Goal: Information Seeking & Learning: Learn about a topic

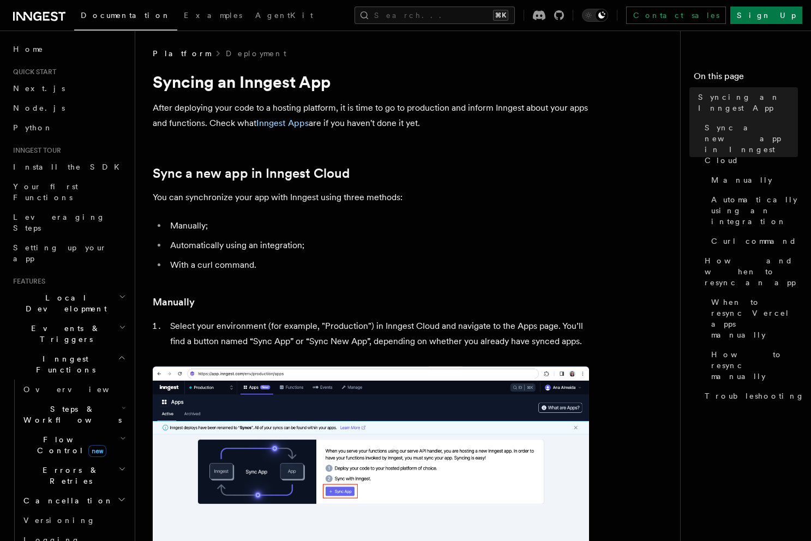
click at [26, 12] on icon at bounding box center [39, 16] width 52 height 13
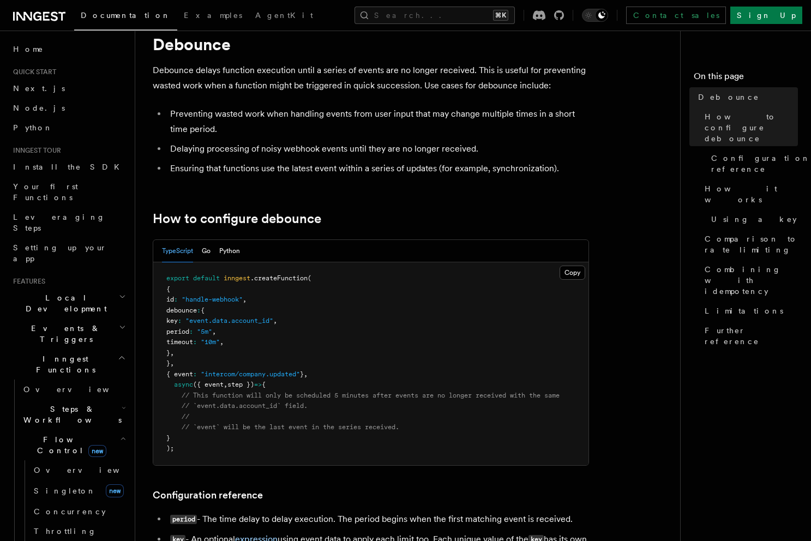
scroll to position [39, 0]
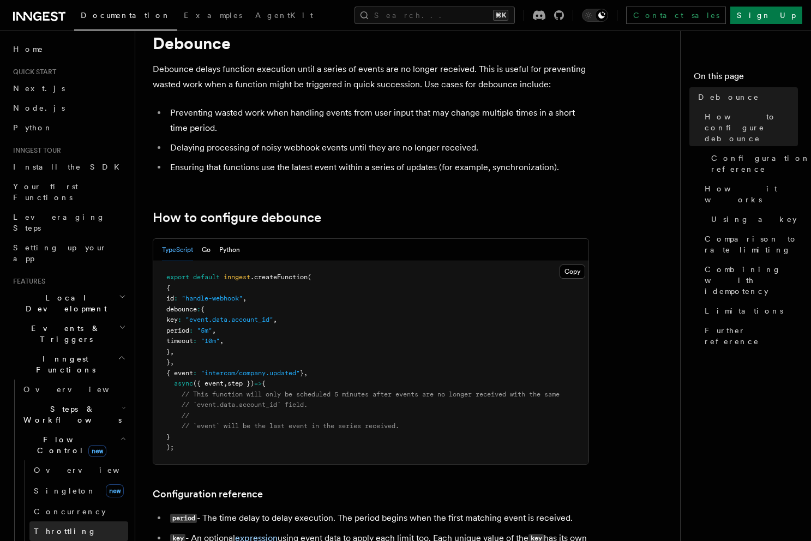
click at [68, 522] on link "Throttling" at bounding box center [78, 532] width 99 height 20
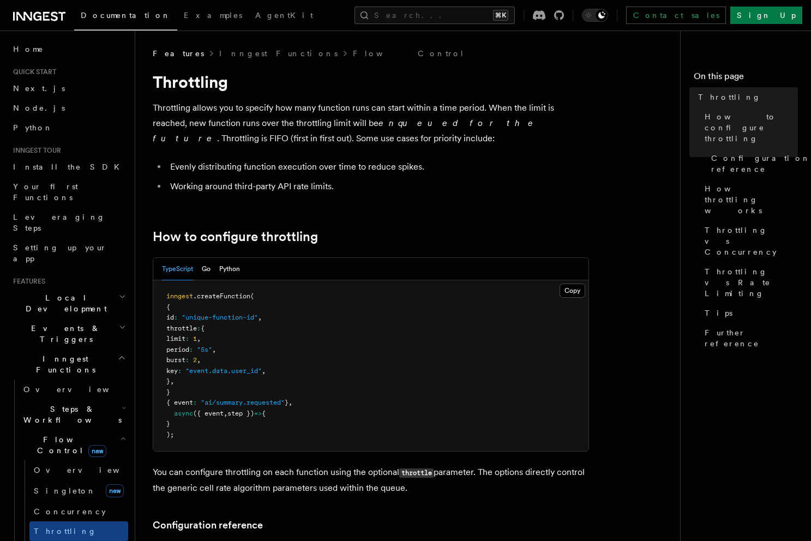
drag, startPoint x: 436, startPoint y: 318, endPoint x: 153, endPoint y: 88, distance: 364.9
copy article "Throttling Throttling allows you to specify how many function runs can start wi…"
click at [80, 502] on link "Concurrency" at bounding box center [78, 512] width 99 height 20
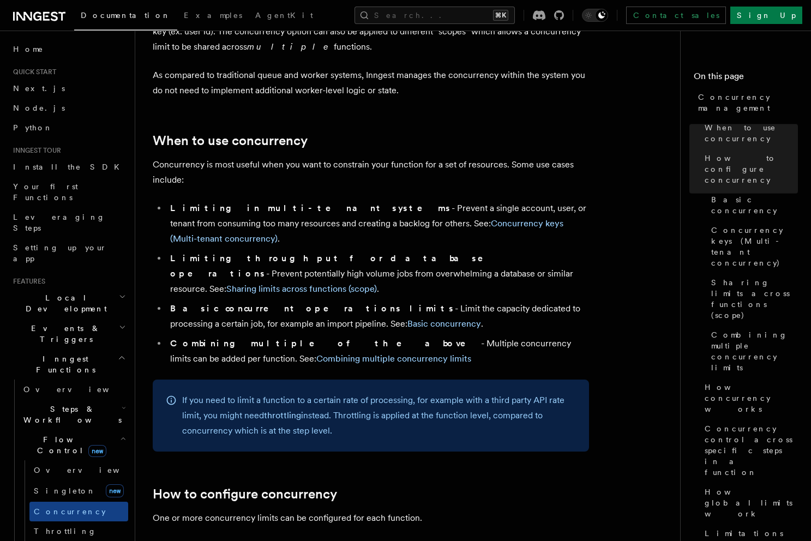
scroll to position [5, 0]
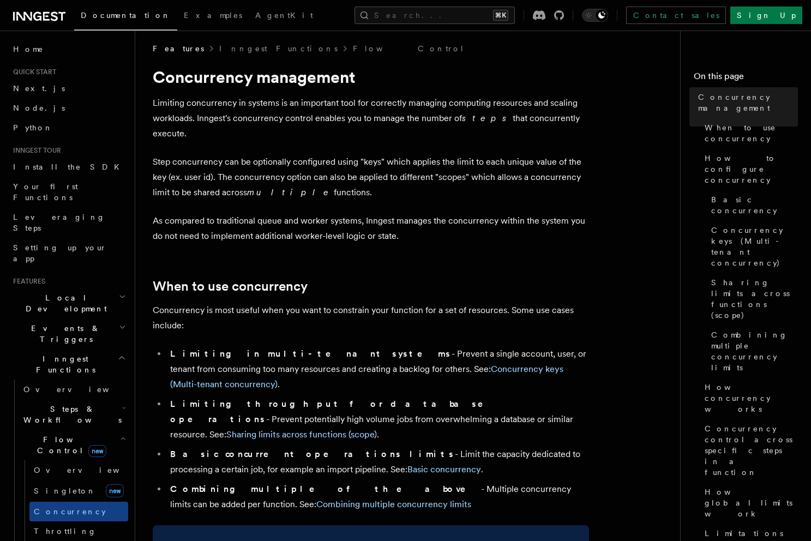
drag, startPoint x: 445, startPoint y: 324, endPoint x: 151, endPoint y: 67, distance: 390.8
copy article "Concurrency management Limiting concurrency in systems is an important tool for…"
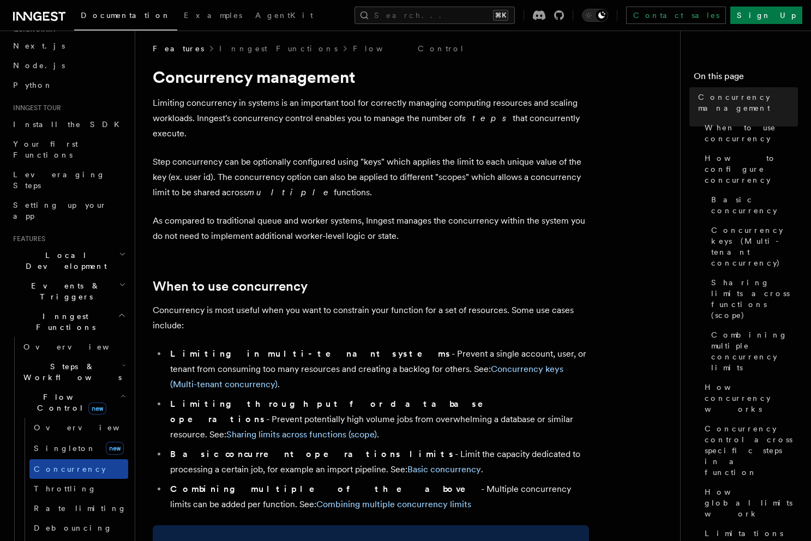
scroll to position [64, 0]
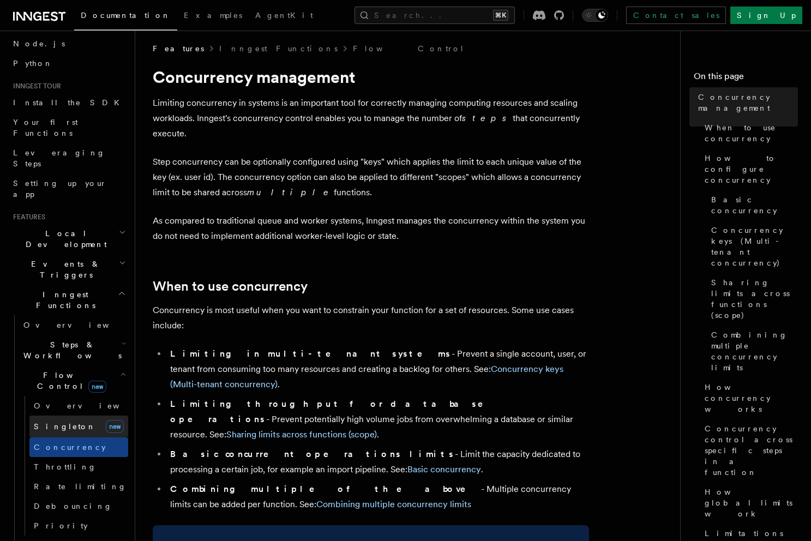
click at [73, 416] on link "[PERSON_NAME] new" at bounding box center [78, 427] width 99 height 22
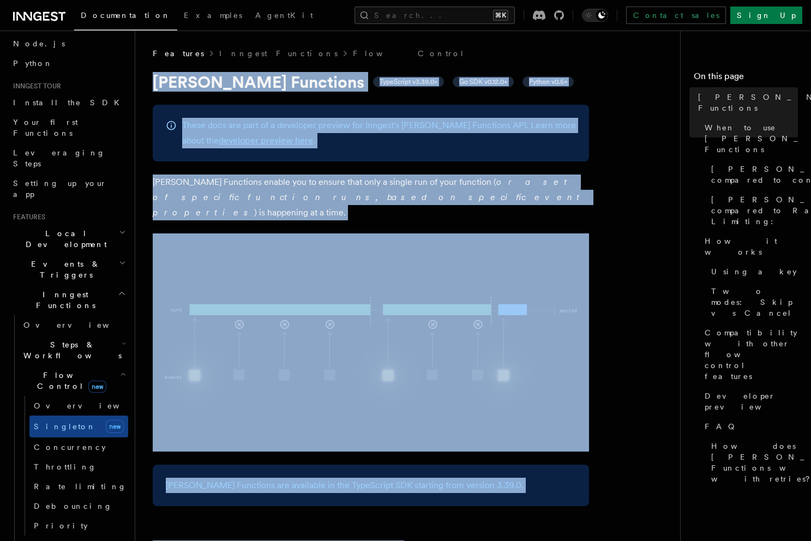
drag, startPoint x: 472, startPoint y: 321, endPoint x: 146, endPoint y: 78, distance: 406.6
copy article "[PERSON_NAME] Functions TypeScript v3.39.0+ Go SDK v0.12.0+ Python v0.5+ These …"
click at [53, 482] on span "Rate limiting" at bounding box center [80, 486] width 93 height 9
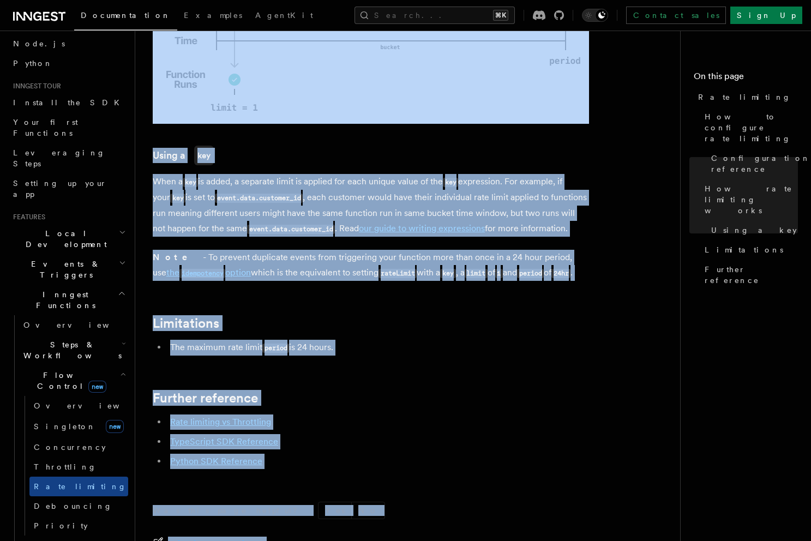
scroll to position [1668, 0]
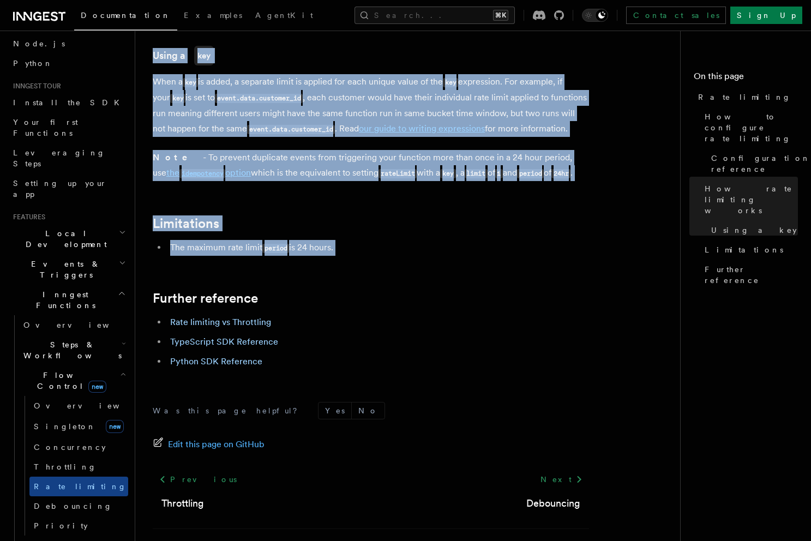
drag, startPoint x: 151, startPoint y: 76, endPoint x: 401, endPoint y: 215, distance: 286.2
copy article "Rate limiting Rate limiting is a hard limit on how many function runs can start…"
click at [63, 502] on span "Debouncing" at bounding box center [73, 506] width 79 height 9
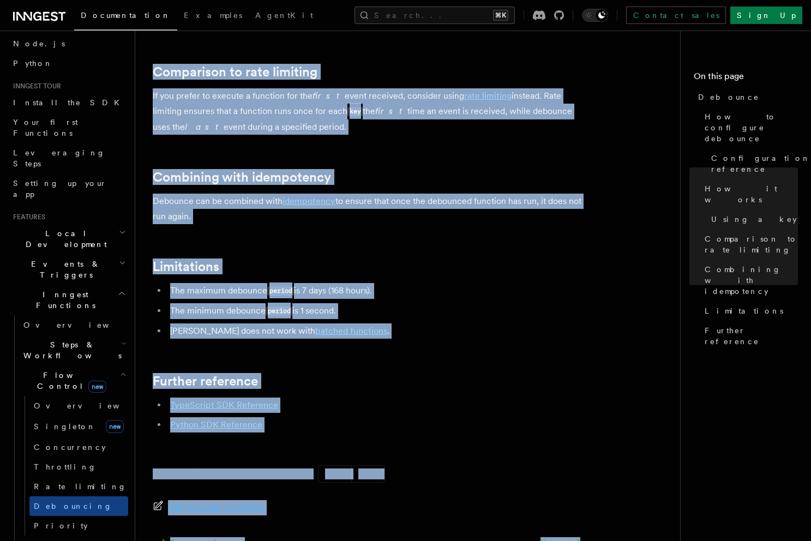
scroll to position [1179, 0]
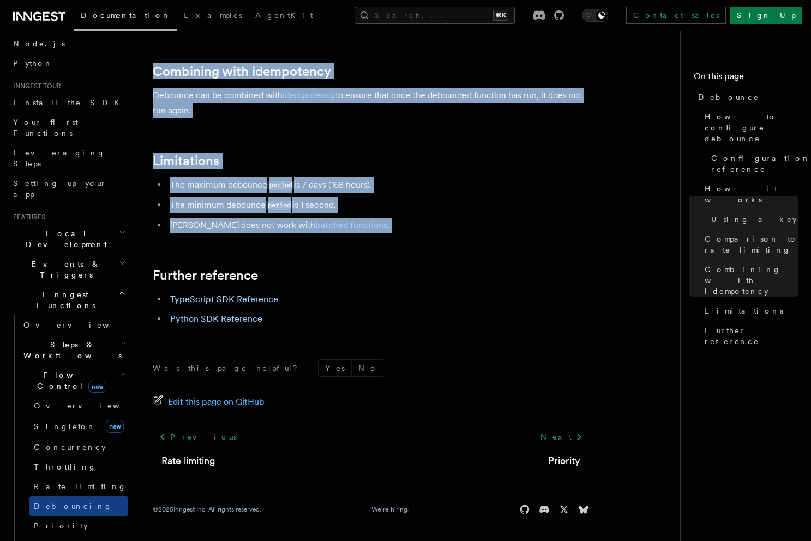
drag, startPoint x: 148, startPoint y: 79, endPoint x: 386, endPoint y: 247, distance: 291.3
copy article "Debounce Debounce delays function execution until a series of events are no lon…"
click at [63, 482] on span "Rate limiting" at bounding box center [80, 486] width 93 height 9
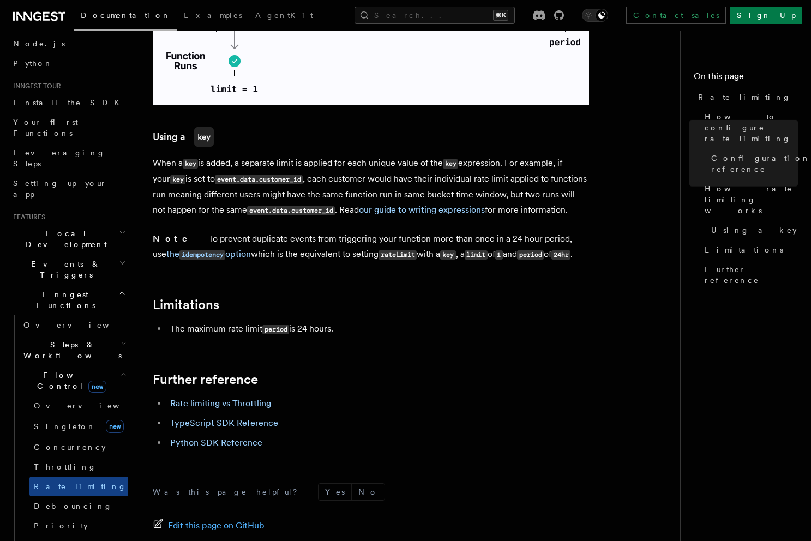
scroll to position [1668, 0]
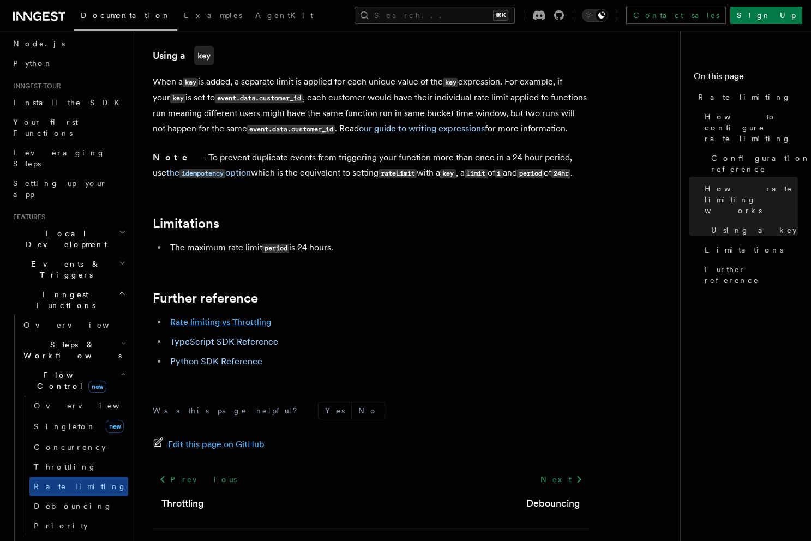
click at [209, 317] on link "Rate limiting vs Throttling" at bounding box center [220, 322] width 101 height 10
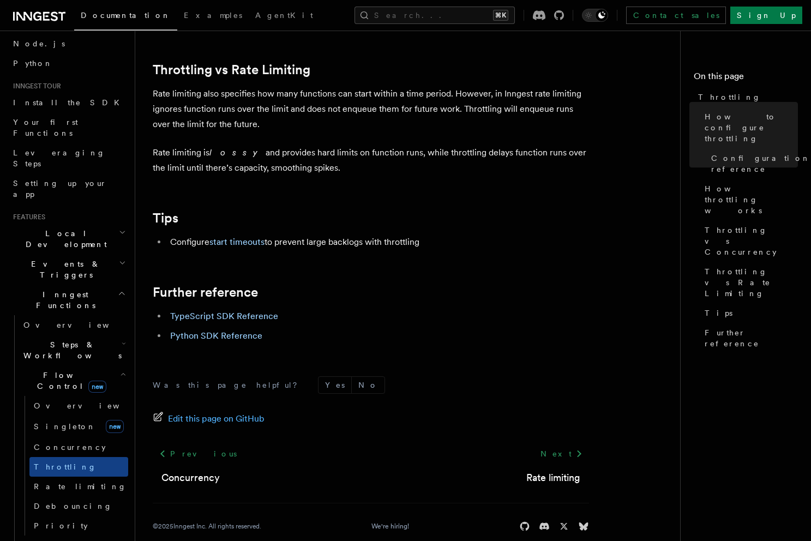
scroll to position [1170, 0]
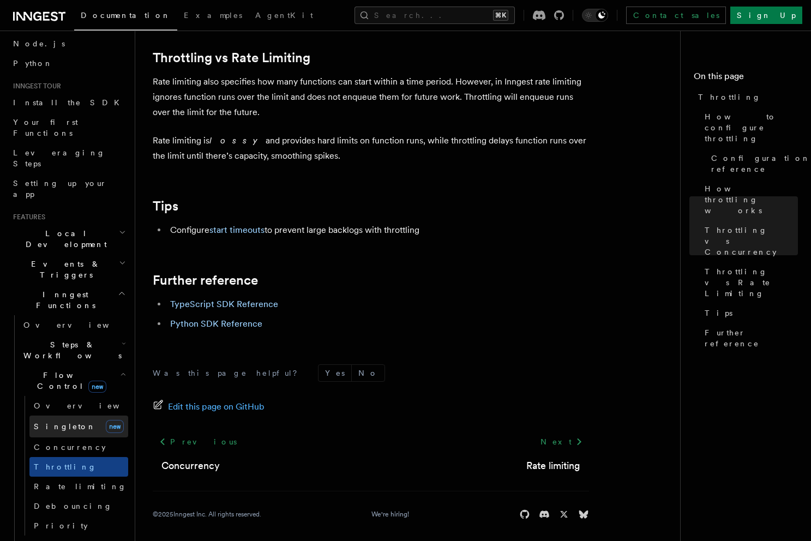
click at [53, 422] on span "Singleton" at bounding box center [65, 426] width 62 height 9
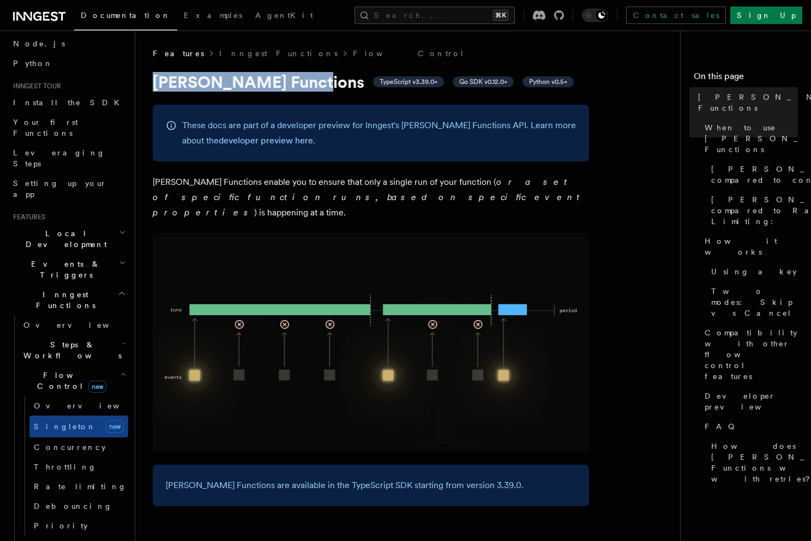
drag, startPoint x: 151, startPoint y: 79, endPoint x: 302, endPoint y: 82, distance: 151.1
copy h1 "[PERSON_NAME] Functions"
